Goal: Check status

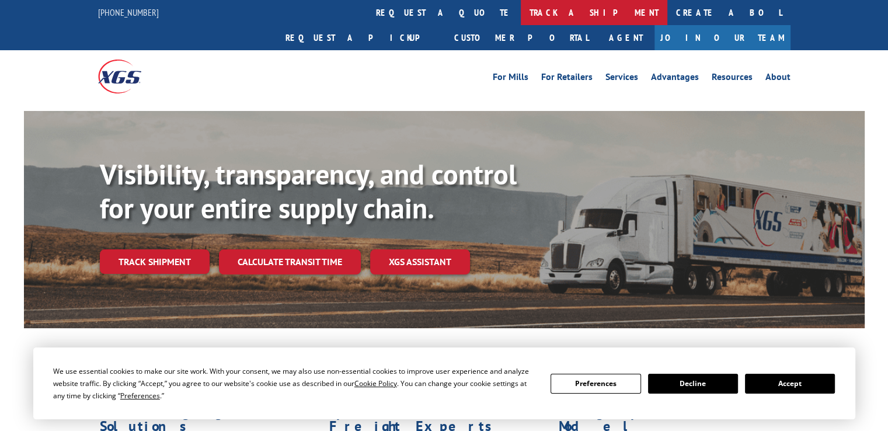
click at [521, 13] on link "track a shipment" at bounding box center [594, 12] width 146 height 25
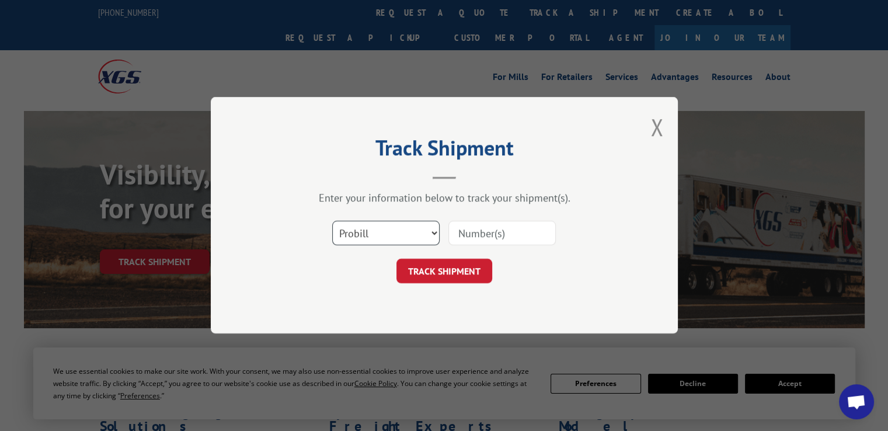
click at [434, 231] on select "Select category... Probill BOL PO" at bounding box center [385, 233] width 107 height 25
select select "bol"
click at [332, 221] on select "Select category... Probill BOL PO" at bounding box center [385, 233] width 107 height 25
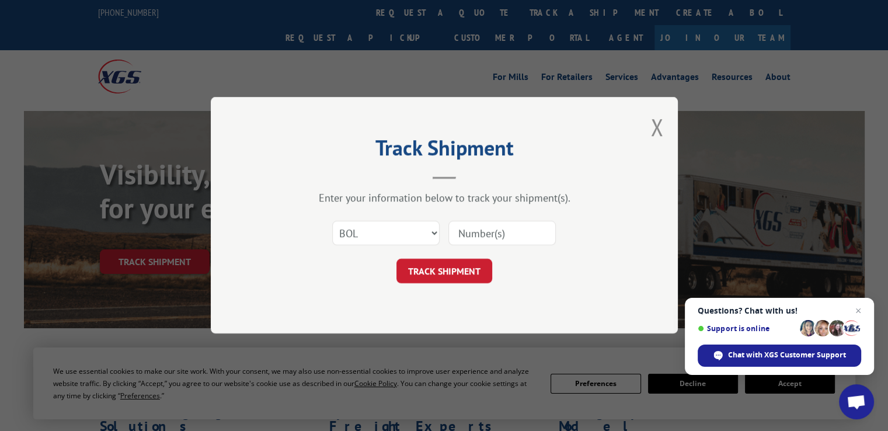
click at [514, 234] on input at bounding box center [501, 233] width 107 height 25
type input "5997375"
click at [448, 274] on button "TRACK SHIPMENT" at bounding box center [444, 271] width 96 height 25
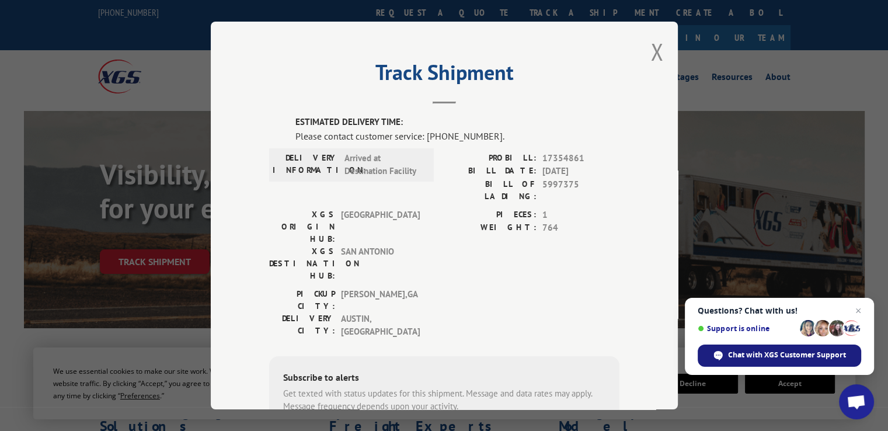
click at [795, 355] on span "Chat with XGS Customer Support" at bounding box center [787, 355] width 118 height 11
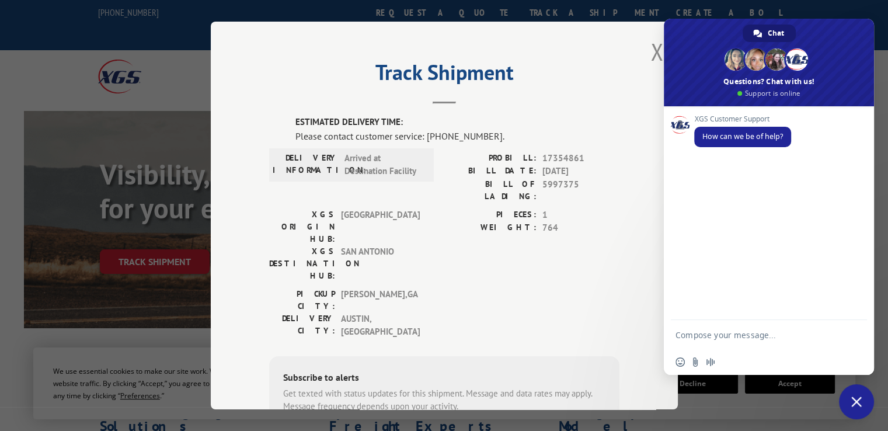
click at [696, 337] on textarea "Compose your message..." at bounding box center [756, 334] width 163 height 29
type textarea "i understand this carpet was on a broken down truck [DATE], any updates.5997375"
click at [858, 315] on span "Send" at bounding box center [852, 313] width 19 height 19
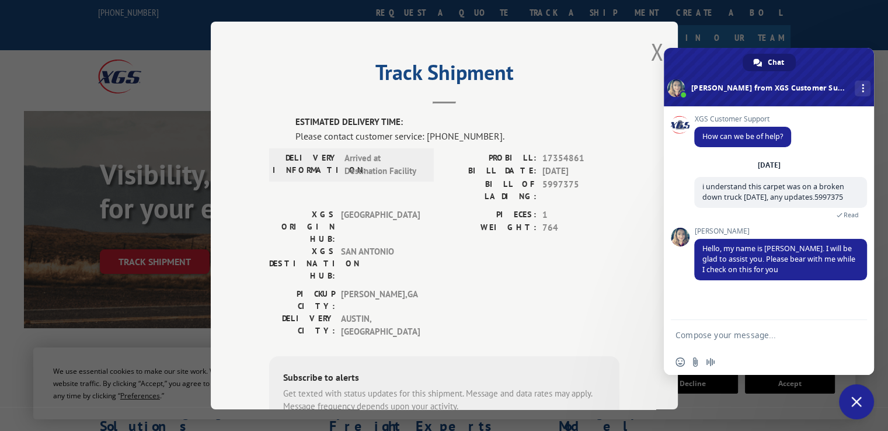
scroll to position [33, 0]
